Goal: Go to known website: Go to known website

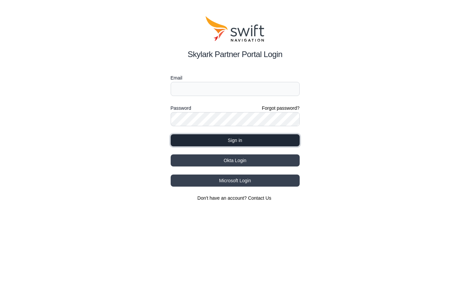
click at [253, 140] on button "Sign in" at bounding box center [235, 140] width 129 height 12
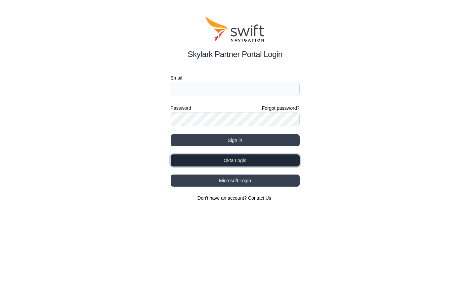
click at [243, 159] on button "Okta Login" at bounding box center [235, 161] width 129 height 12
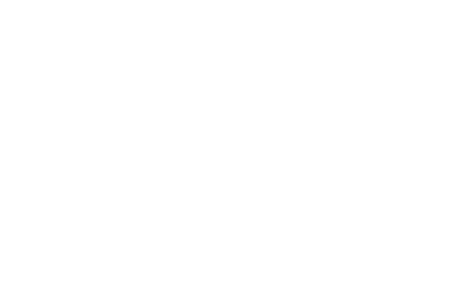
select select
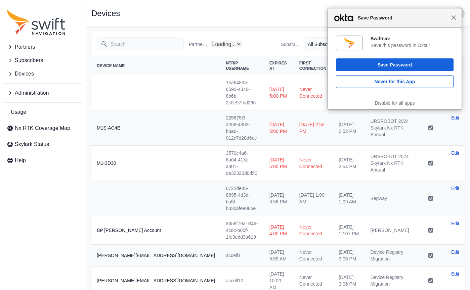
click at [453, 19] on span "Close" at bounding box center [453, 17] width 5 height 5
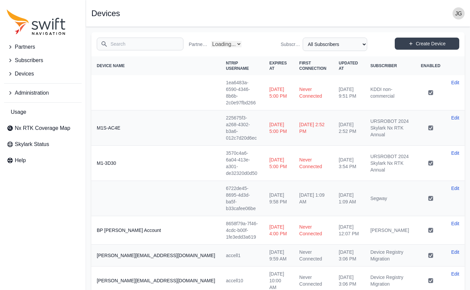
select select "Partner Name"
